Goal: Transaction & Acquisition: Purchase product/service

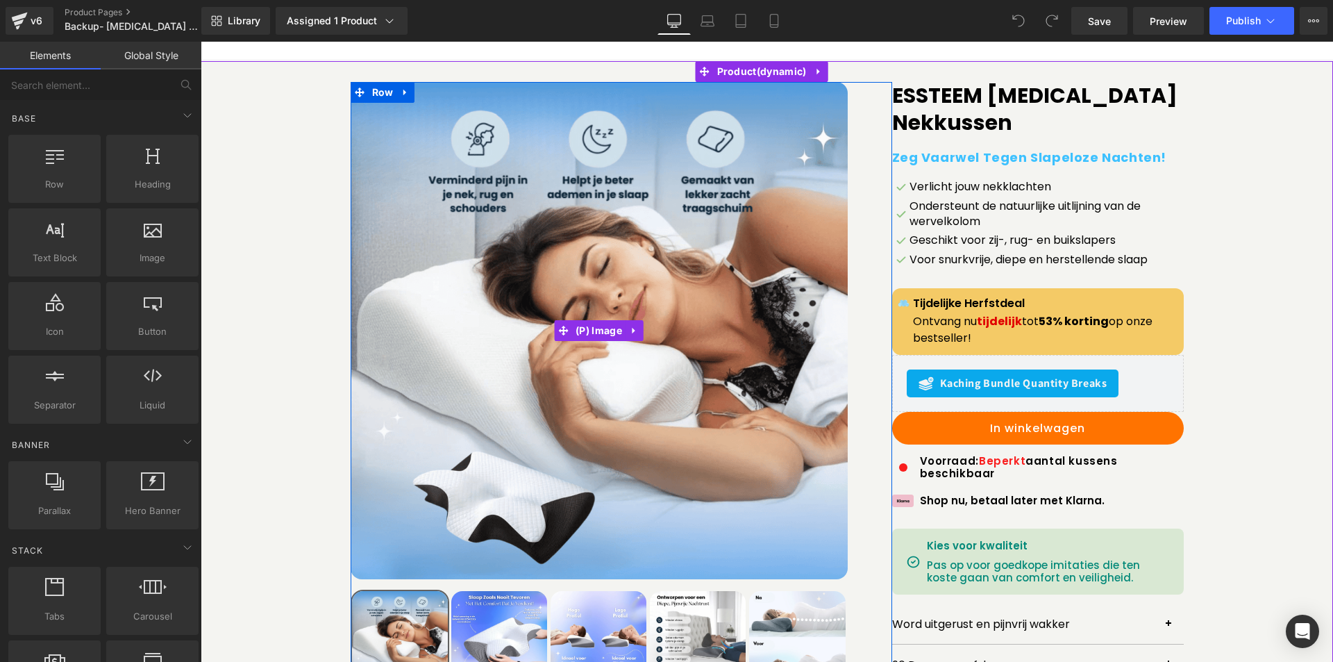
scroll to position [208, 0]
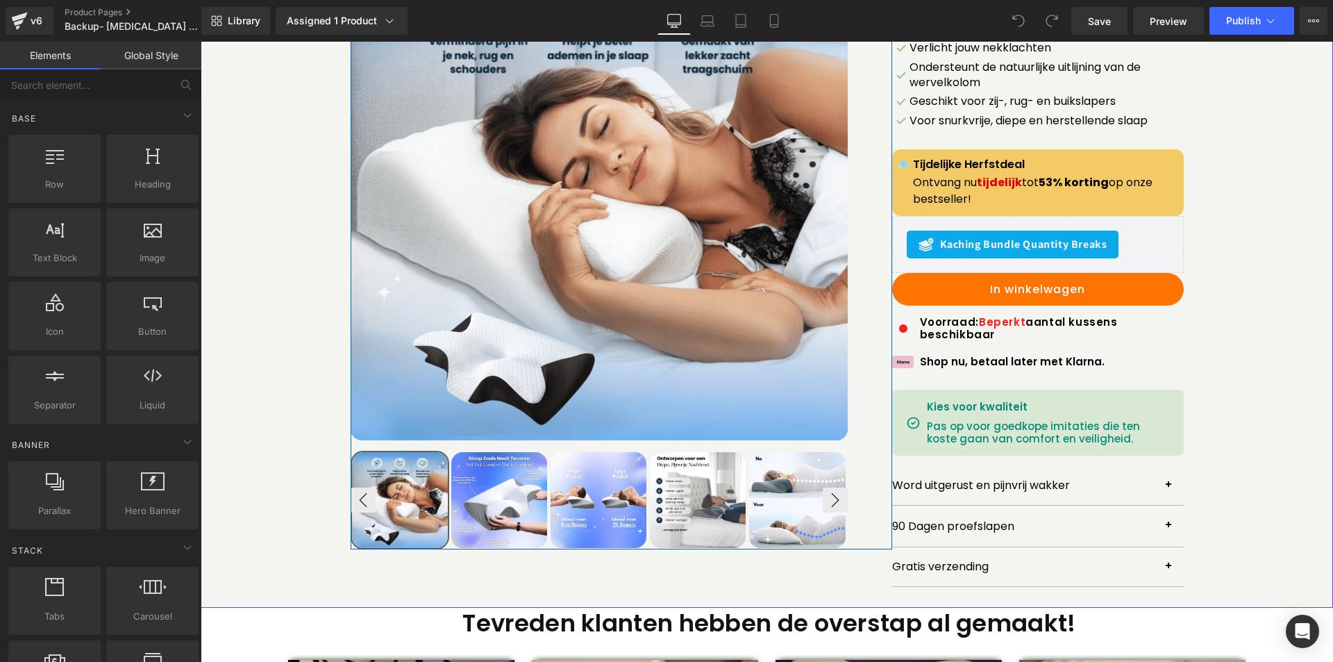
click at [477, 498] on img at bounding box center [499, 500] width 96 height 96
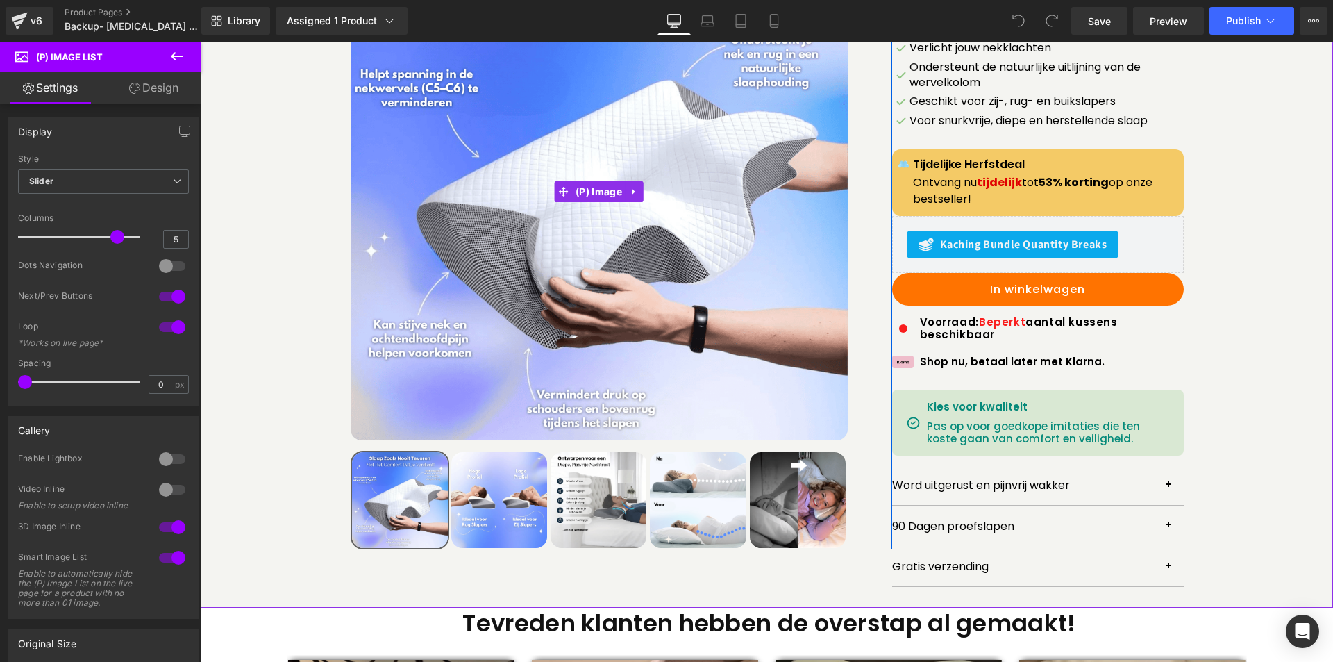
scroll to position [139, 0]
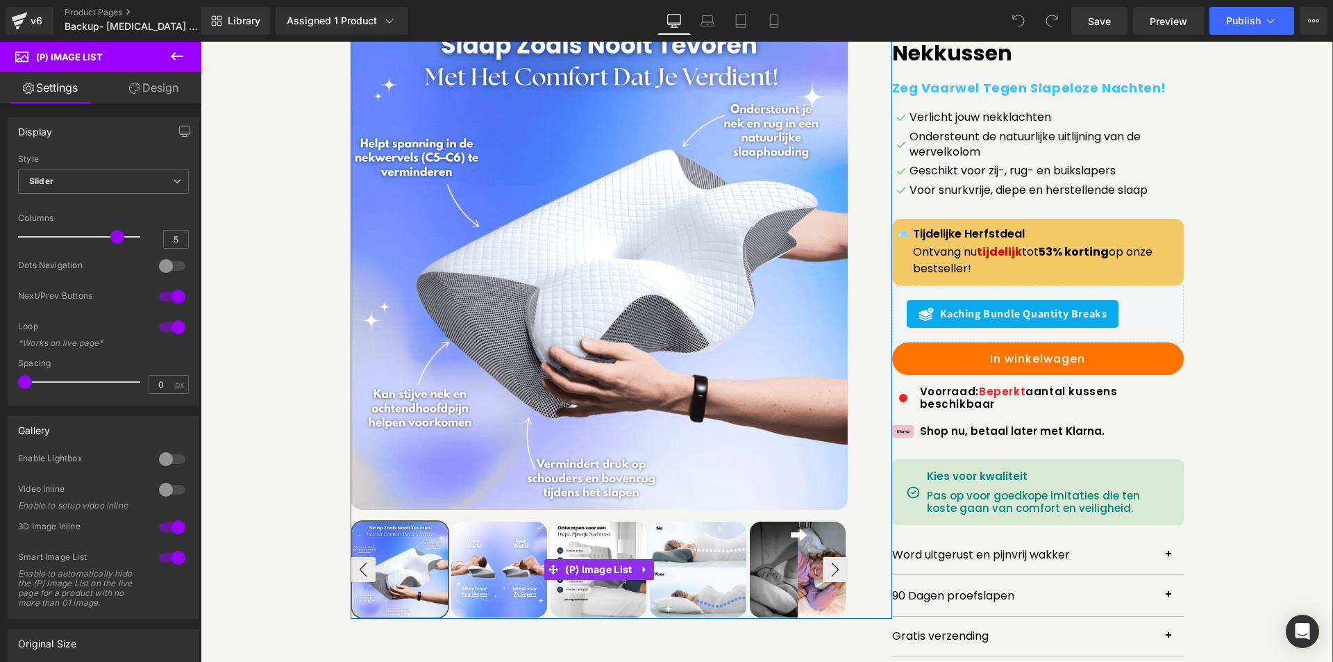
click at [470, 579] on img at bounding box center [499, 569] width 96 height 96
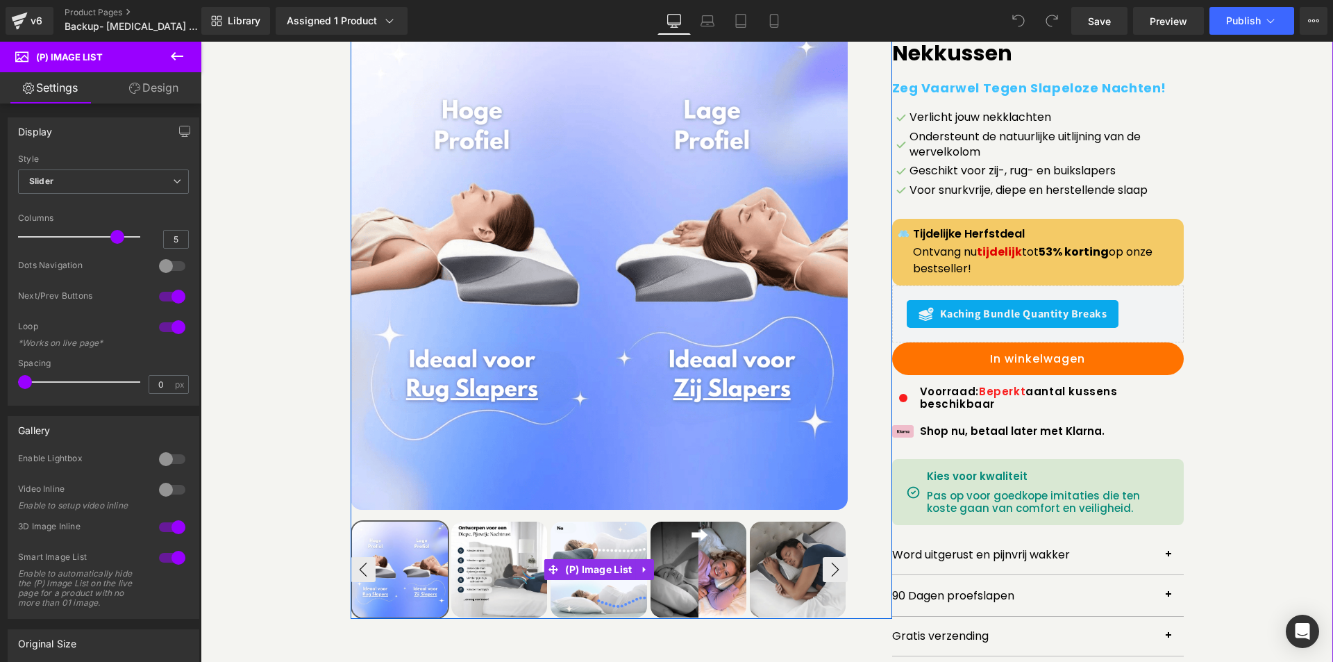
click at [491, 578] on img at bounding box center [499, 569] width 96 height 96
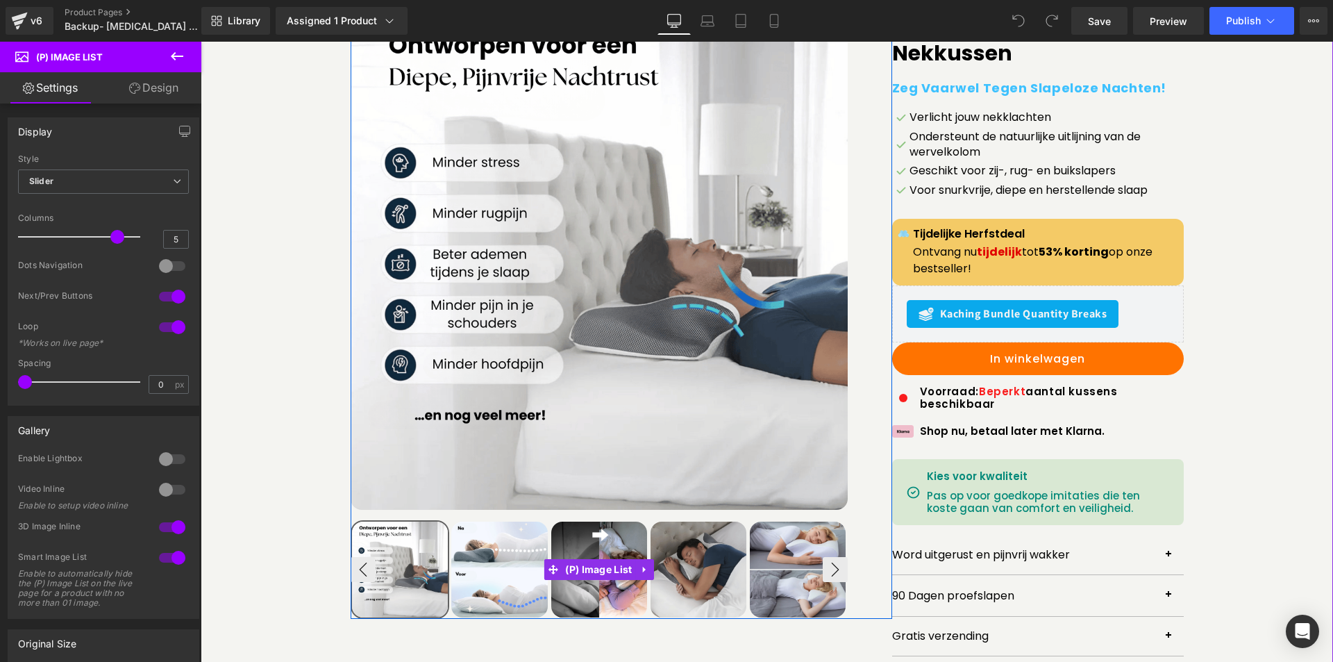
click at [580, 589] on img at bounding box center [599, 569] width 96 height 96
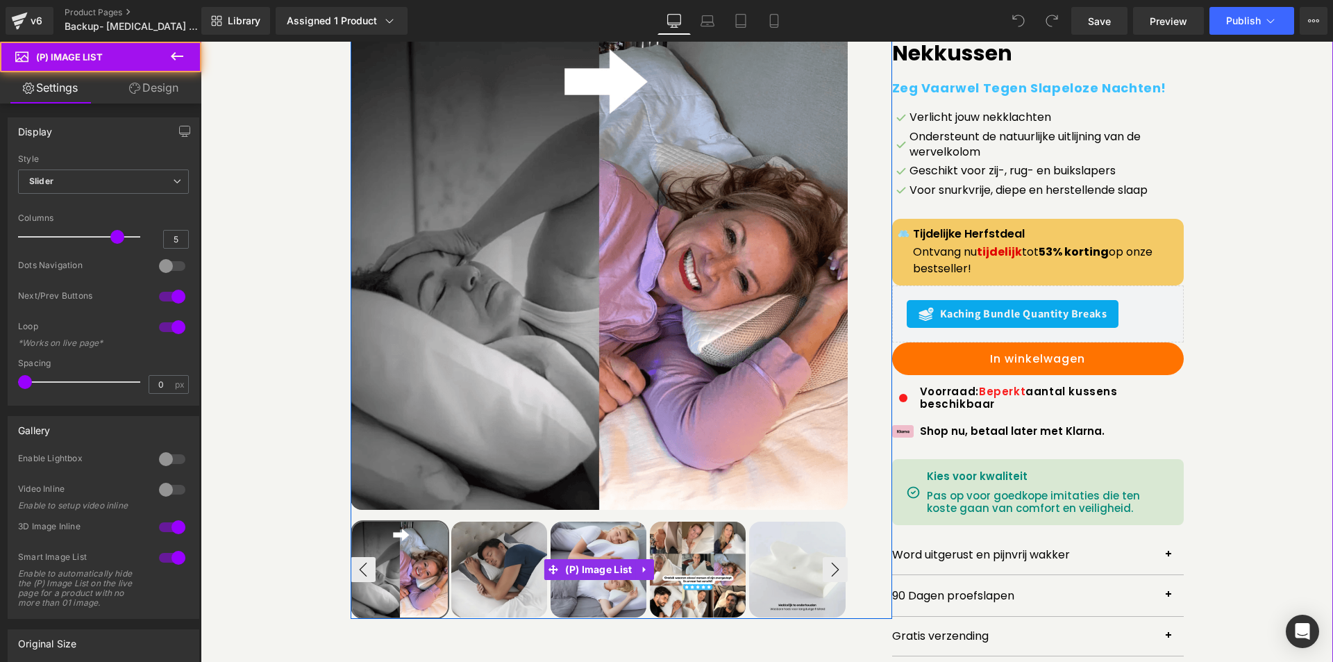
click at [501, 589] on img at bounding box center [499, 569] width 96 height 96
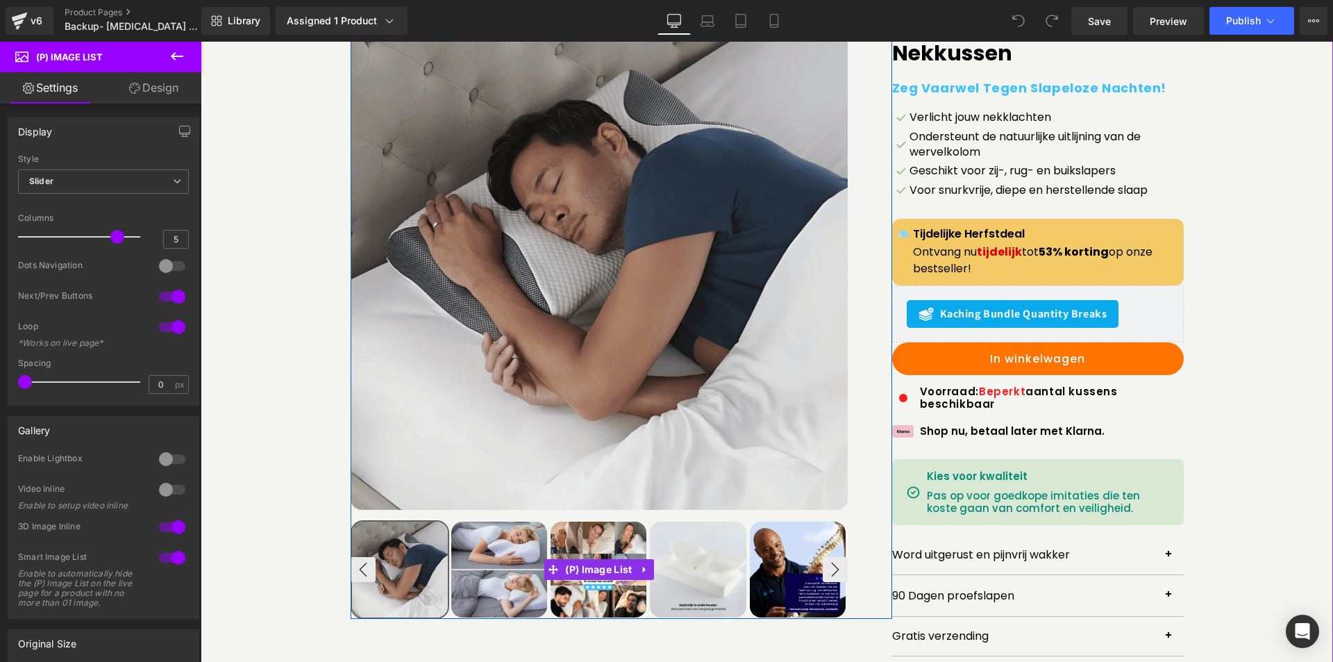
click at [498, 582] on img at bounding box center [499, 569] width 96 height 96
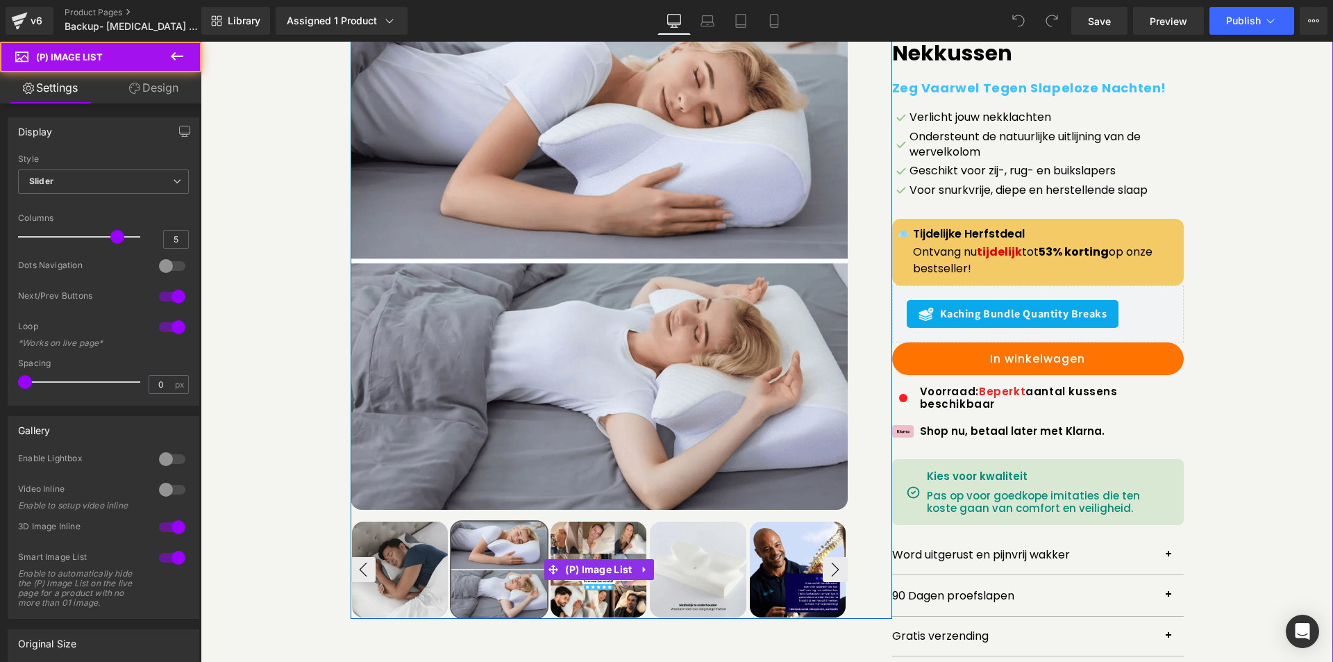
click at [575, 593] on img at bounding box center [598, 569] width 96 height 96
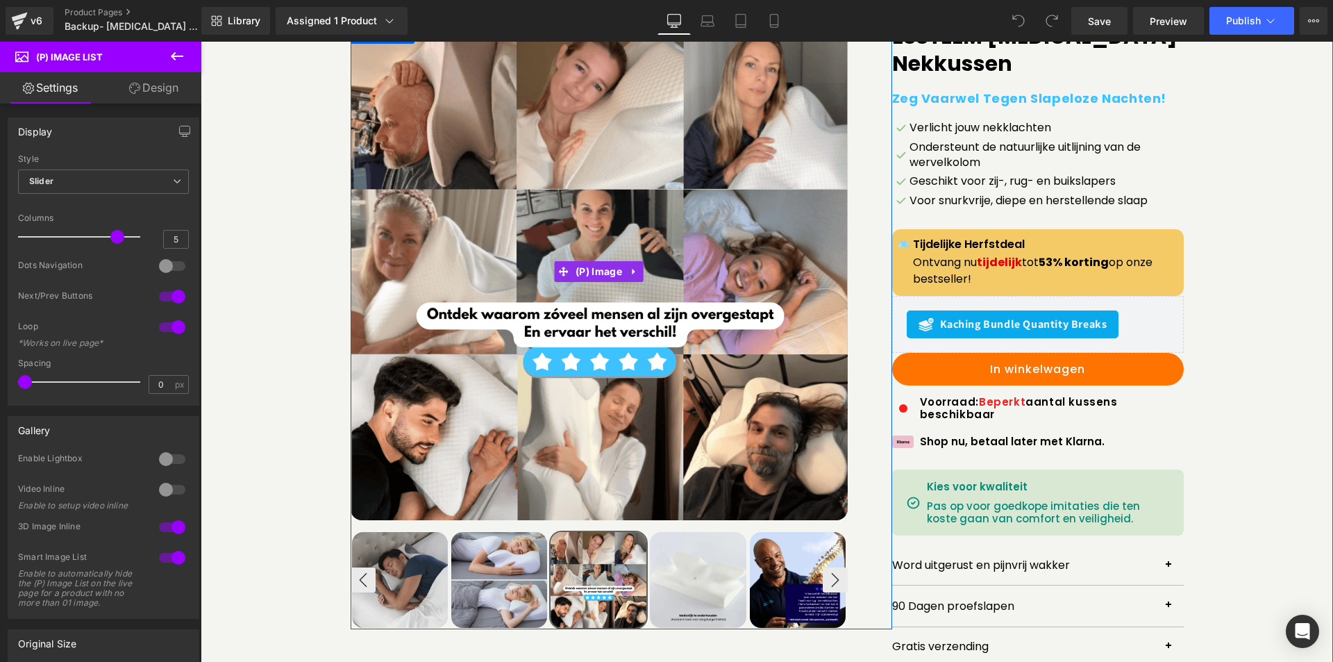
scroll to position [208, 0]
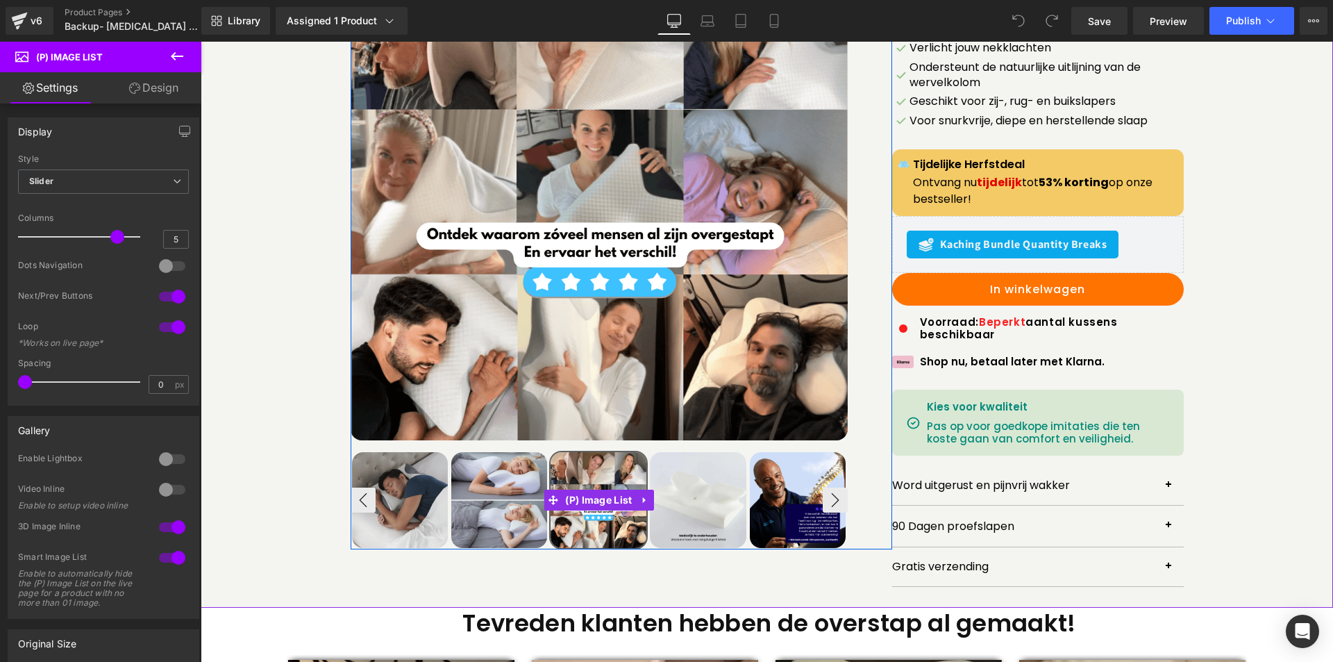
click at [385, 480] on img at bounding box center [400, 500] width 96 height 96
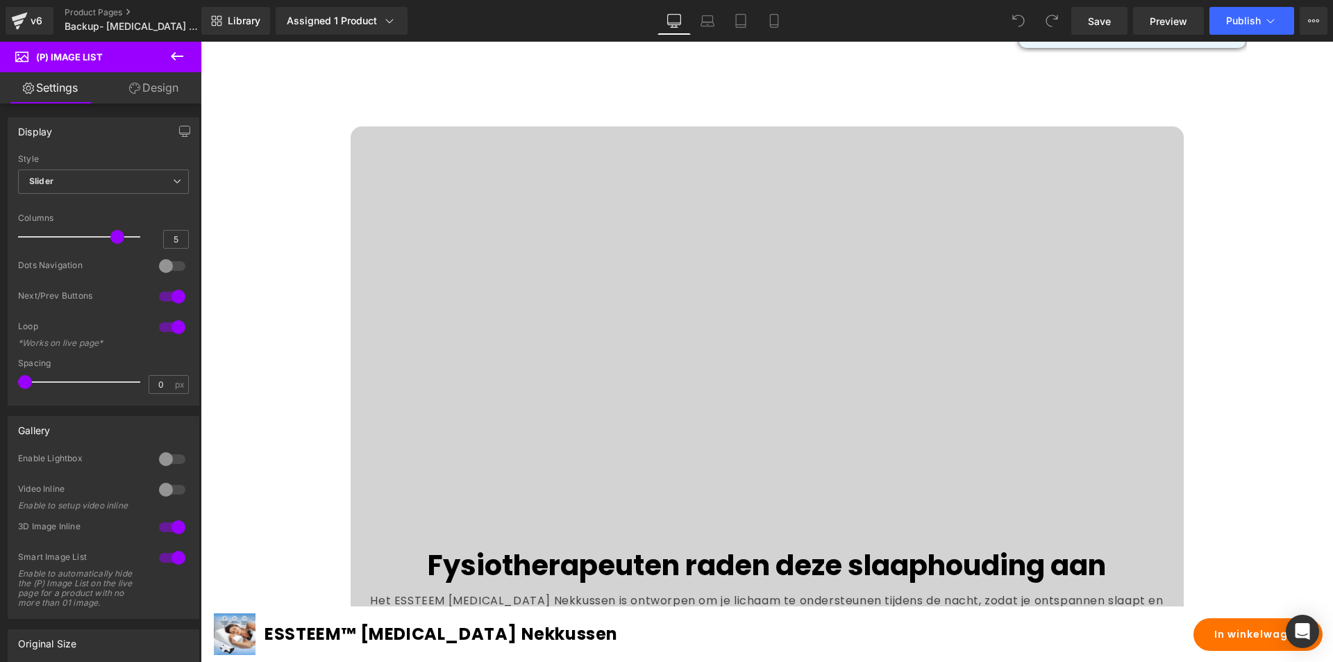
scroll to position [1458, 0]
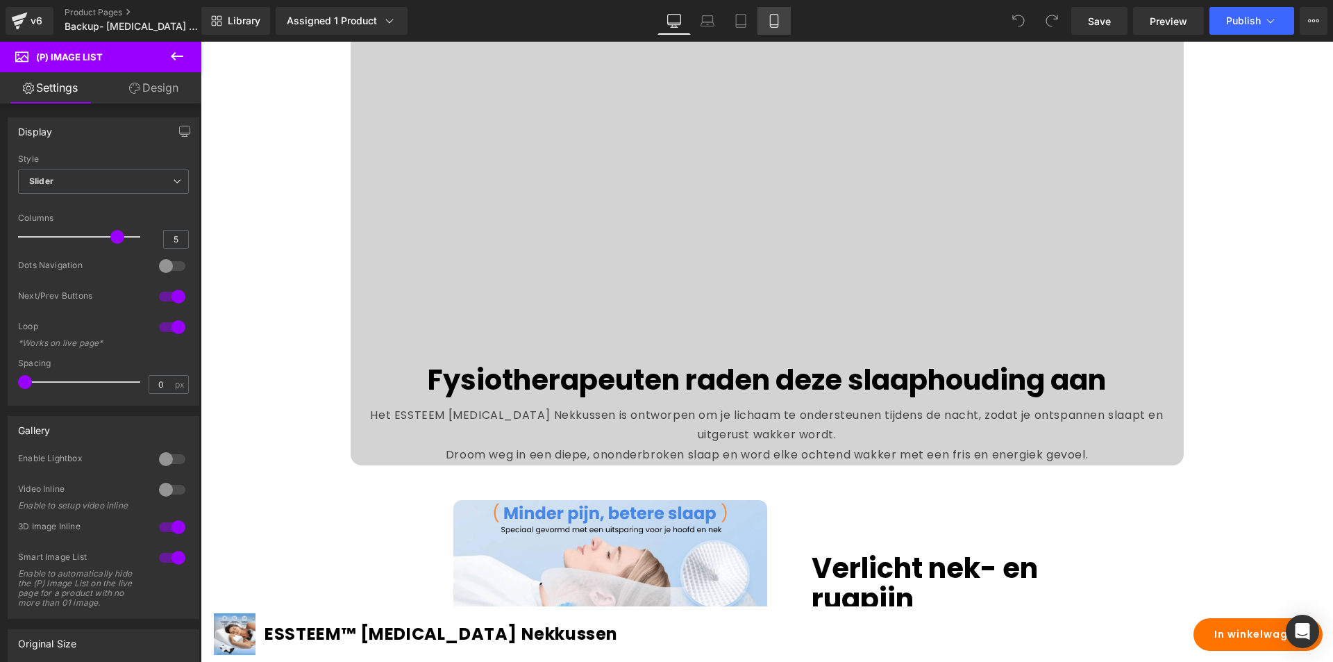
click at [773, 22] on icon at bounding box center [774, 21] width 14 height 14
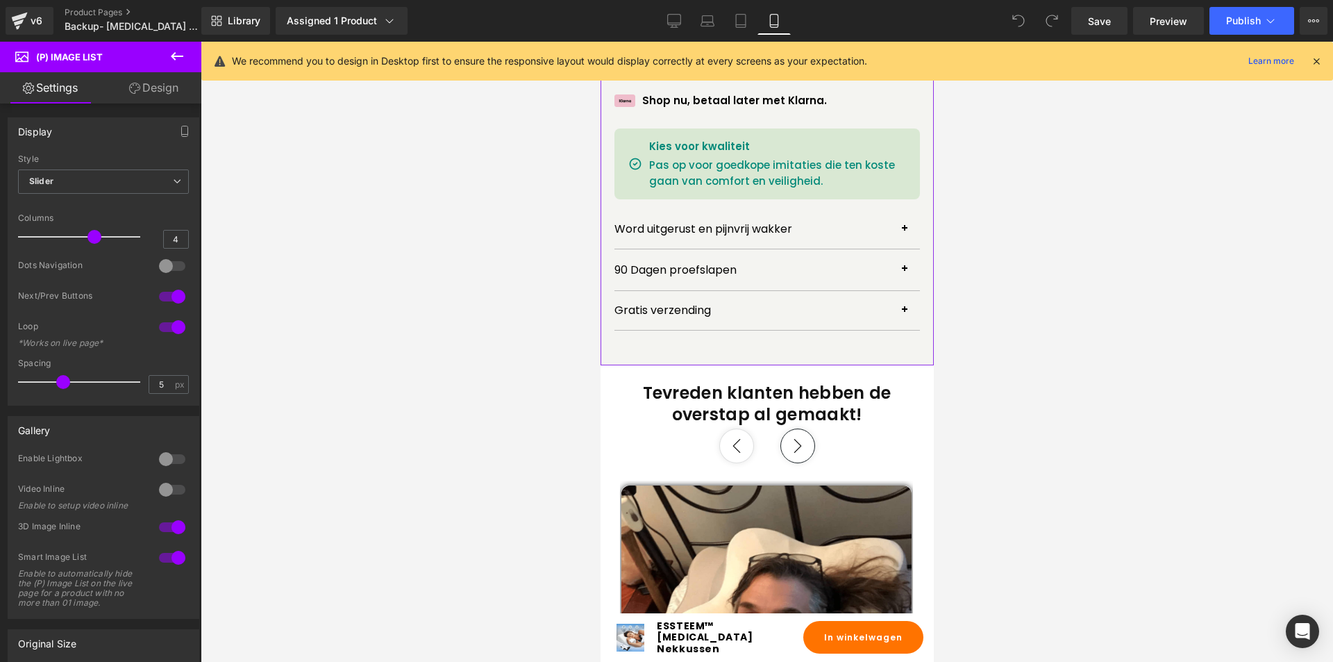
scroll to position [972, 0]
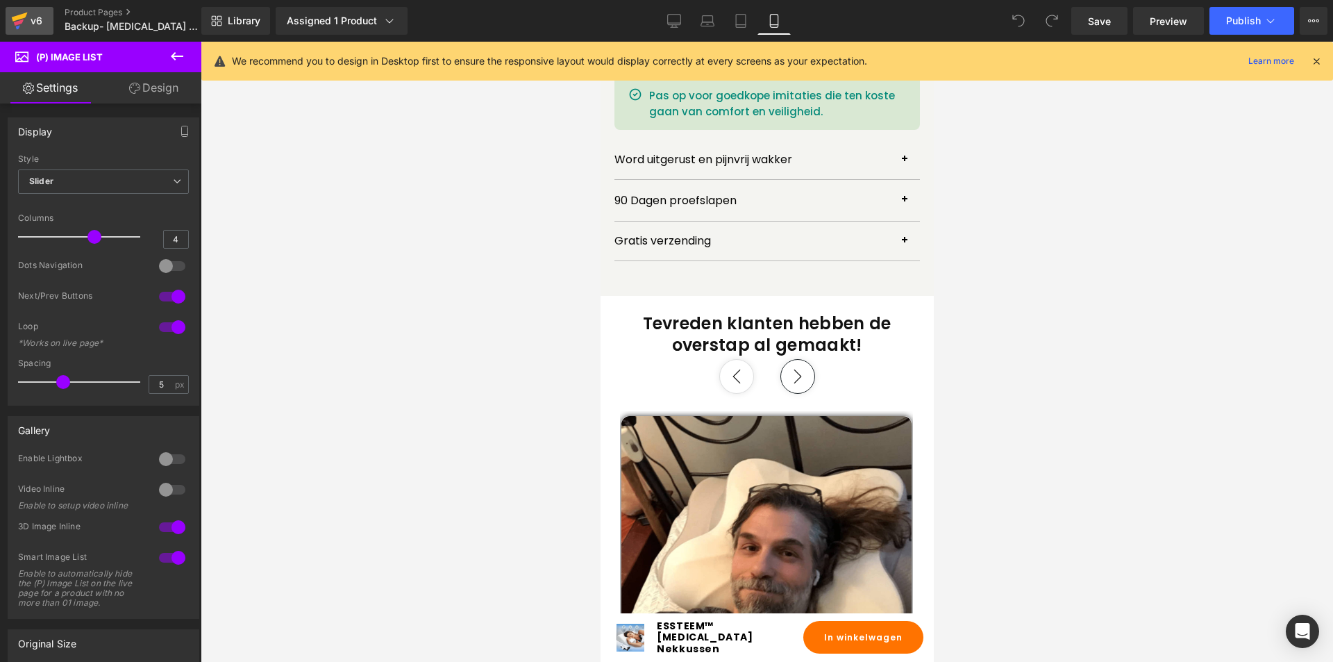
click at [36, 17] on div "v6" at bounding box center [36, 21] width 17 height 18
